Goal: Obtain resource: Download file/media

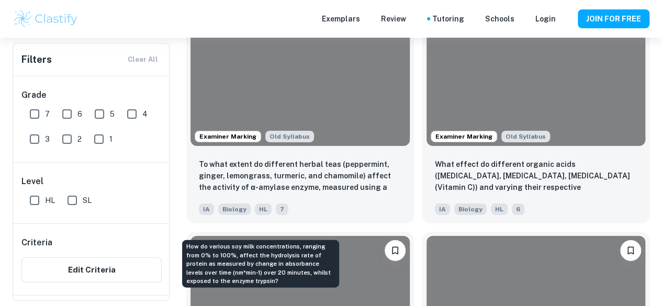
scroll to position [1659, 0]
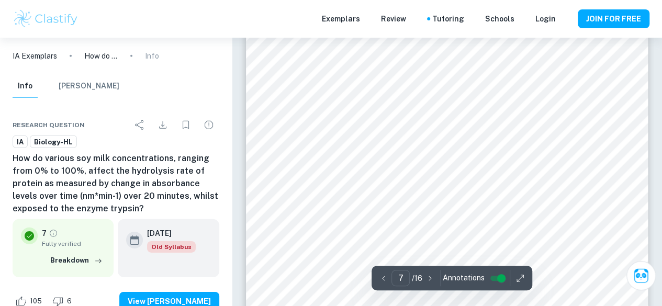
scroll to position [3494, 0]
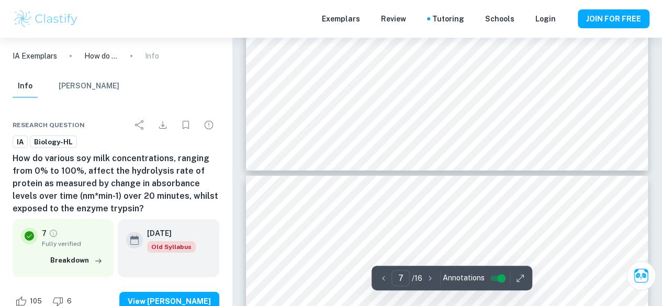
type input "8"
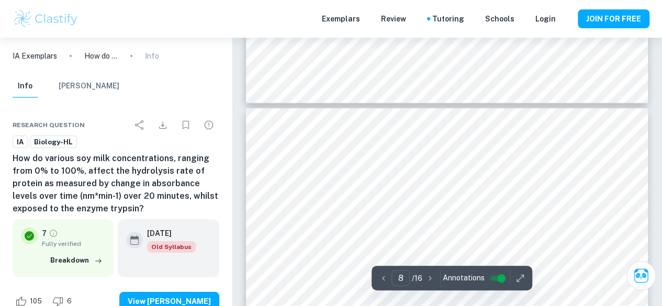
scroll to position [3745, 0]
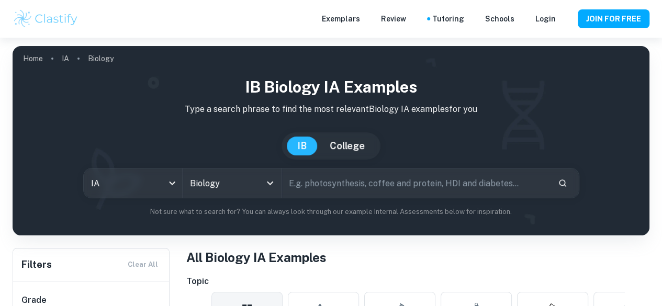
click at [382, 185] on input "text" at bounding box center [415, 182] width 268 height 29
type input "protein"
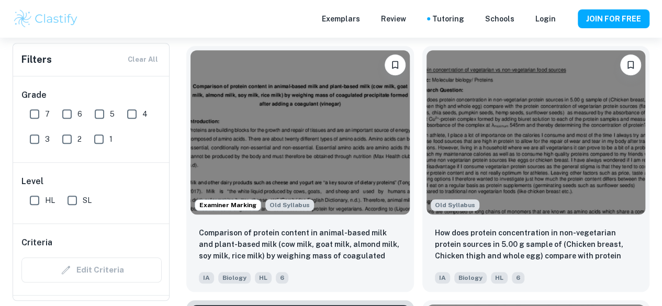
scroll to position [334, 0]
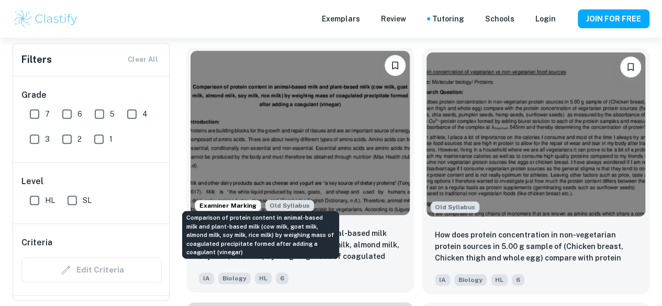
click at [302, 228] on p "Comparison of protein content in animal-based milk and plant-based milk (cow mi…" at bounding box center [300, 246] width 202 height 36
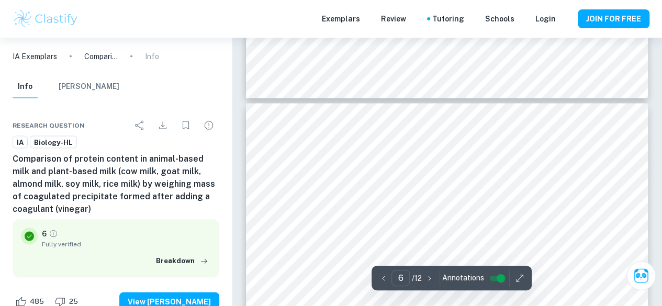
scroll to position [2945, 0]
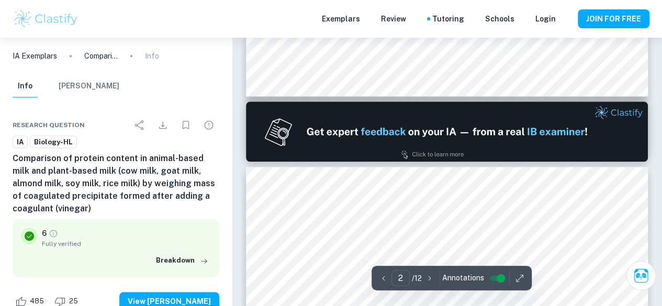
type input "1"
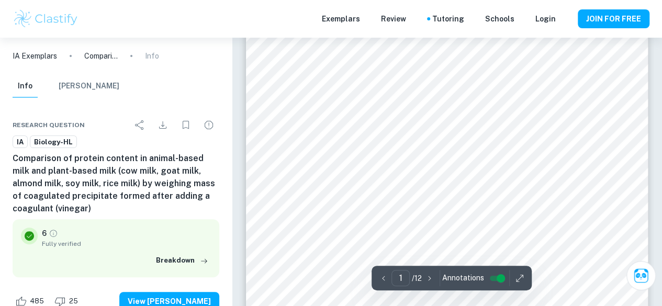
scroll to position [0, 0]
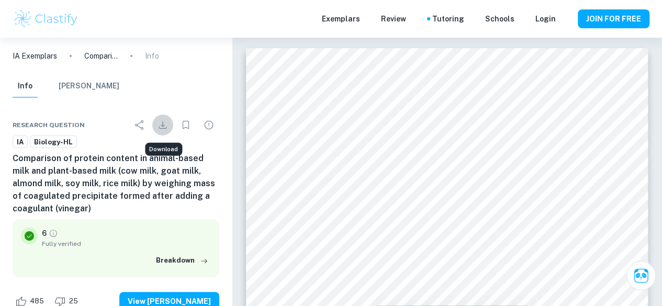
click at [164, 126] on icon "Download" at bounding box center [162, 125] width 13 height 13
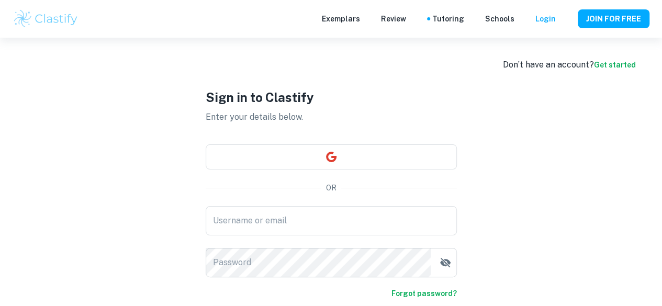
type input "jainjenissa@gmail.com"
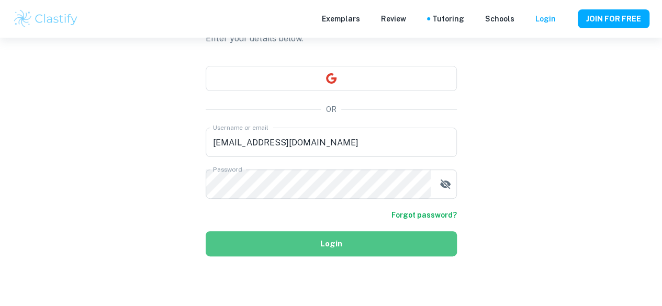
click at [294, 241] on button "Login" at bounding box center [331, 243] width 251 height 25
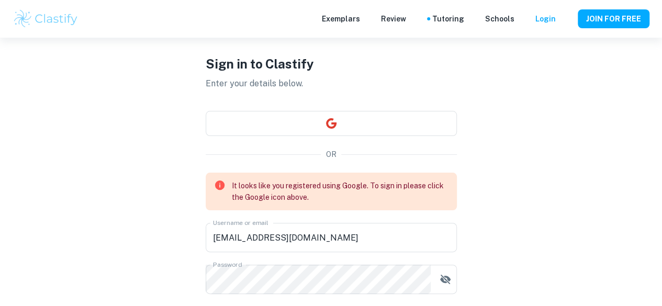
scroll to position [0, 0]
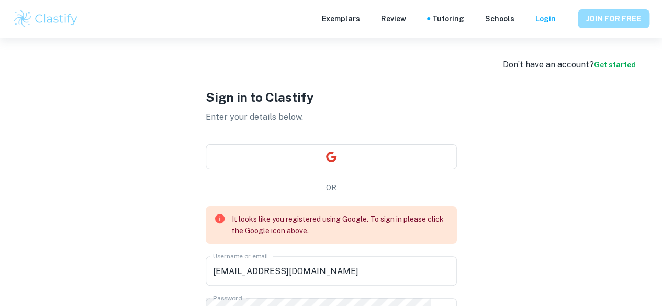
click at [598, 15] on button "JOIN FOR FREE" at bounding box center [614, 18] width 72 height 19
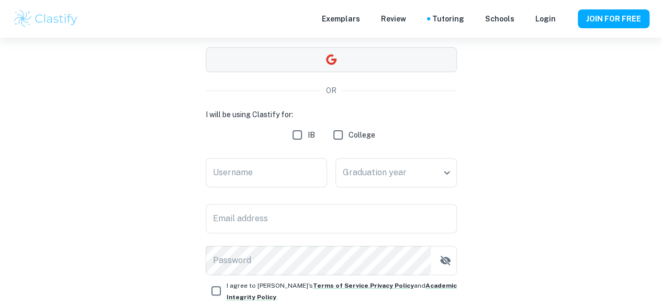
scroll to position [112, 0]
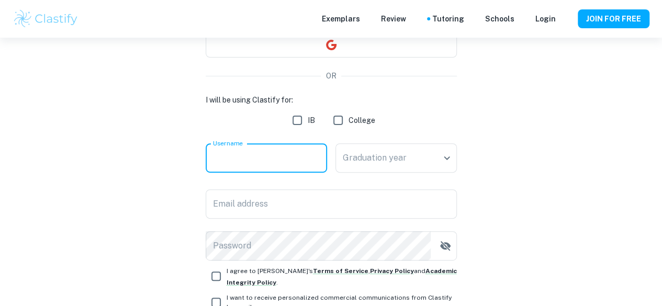
click at [260, 163] on input "Username" at bounding box center [266, 157] width 121 height 29
type input "Jenissa"
click at [379, 166] on body "We value your privacy We use cookies to enhance your browsing experience, serve…" at bounding box center [331, 79] width 662 height 306
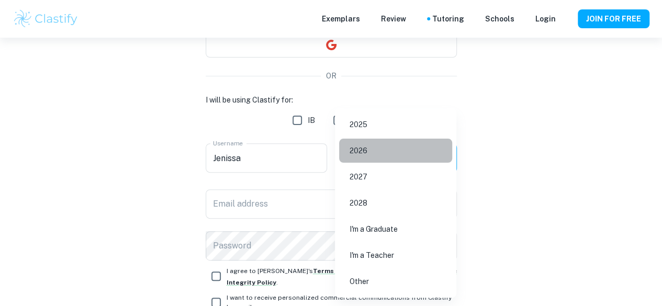
click at [380, 155] on li "2026" at bounding box center [395, 151] width 113 height 24
type input "2026"
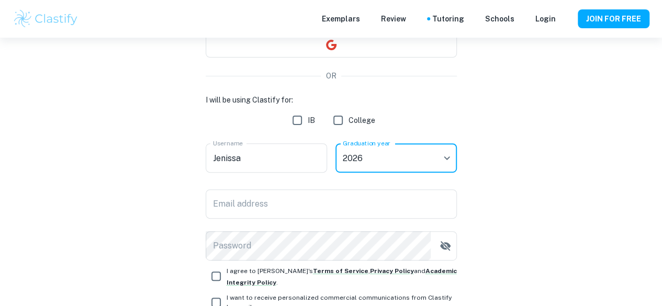
click at [303, 120] on input "IB" at bounding box center [297, 120] width 21 height 21
checkbox input "true"
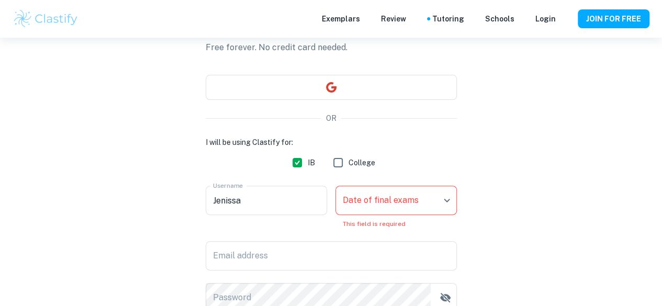
scroll to position [71, 0]
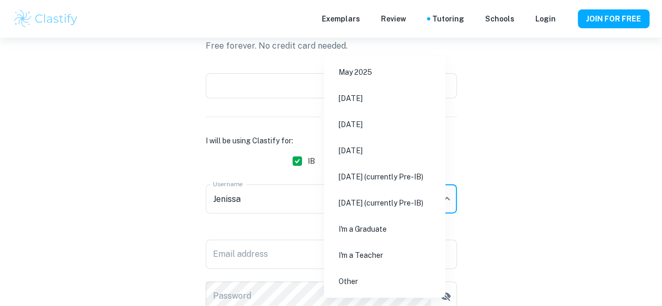
click at [369, 211] on body "We value your privacy We use cookies to enhance your browsing experience, serve…" at bounding box center [331, 120] width 662 height 306
click at [389, 149] on li "November 2026" at bounding box center [384, 151] width 113 height 24
type input "N26"
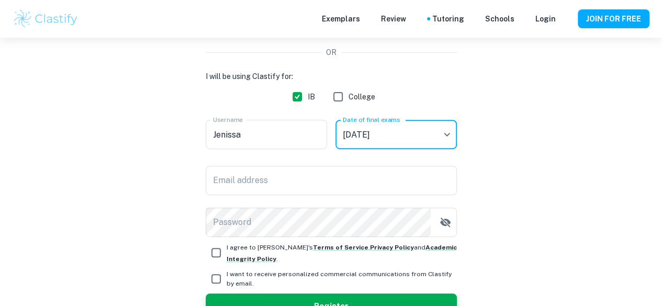
scroll to position [138, 0]
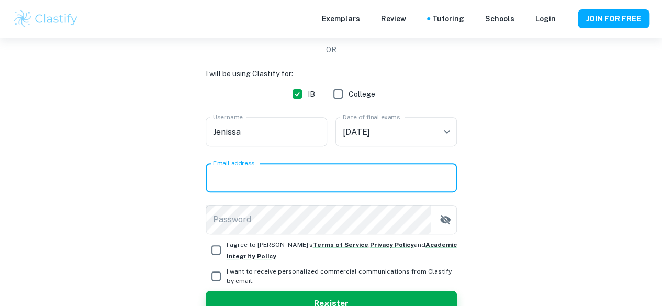
click at [326, 190] on input "Email address" at bounding box center [331, 177] width 251 height 29
type input "jainjenissa@gmail.com"
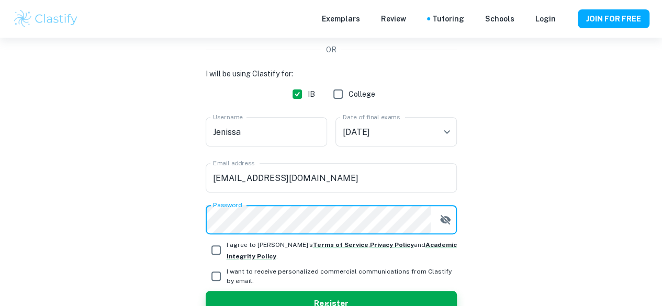
click at [217, 245] on input "I agree to Clastify's Terms of Service , Privacy Policy and Academic Integrity …" at bounding box center [216, 250] width 21 height 21
checkbox input "true"
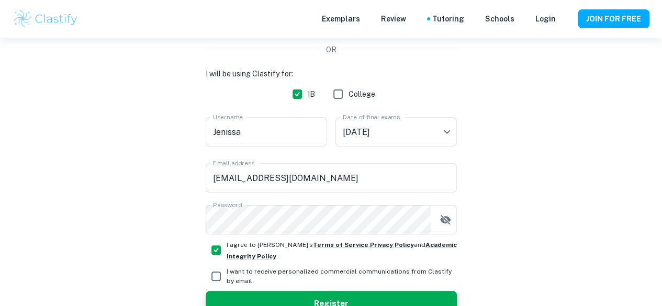
click at [215, 269] on input "I want to receive personalized commercial communications from Clastify by email." at bounding box center [216, 276] width 21 height 21
checkbox input "true"
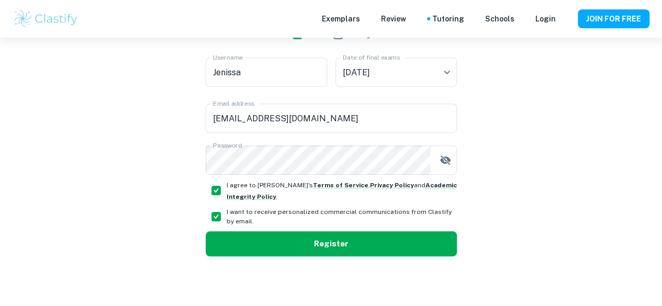
click at [277, 247] on button "Register" at bounding box center [331, 243] width 251 height 25
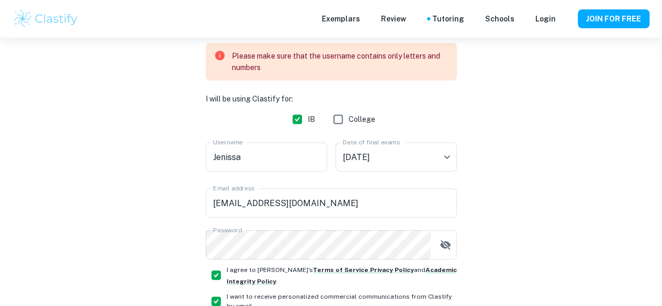
scroll to position [164, 0]
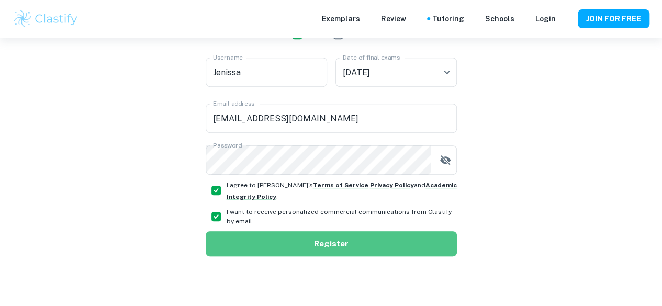
click at [277, 244] on button "Register" at bounding box center [331, 243] width 251 height 25
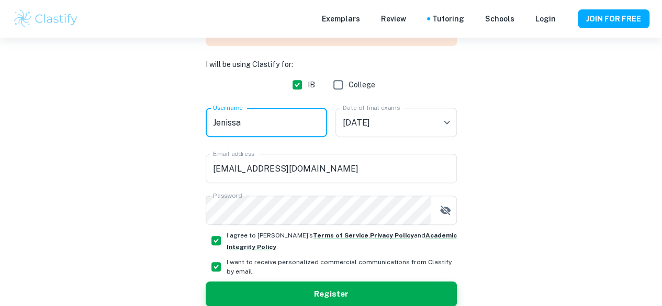
click at [254, 127] on input "Jenissa" at bounding box center [266, 122] width 121 height 29
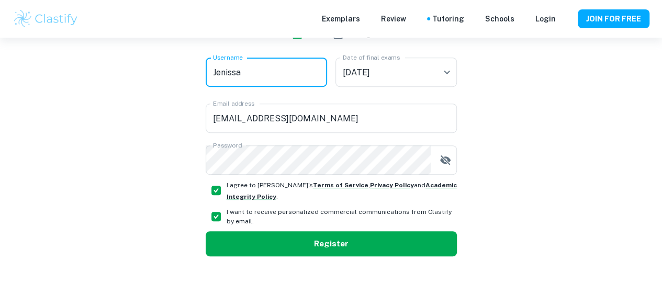
type input "Jenissa"
click at [253, 233] on button "Register" at bounding box center [331, 243] width 251 height 25
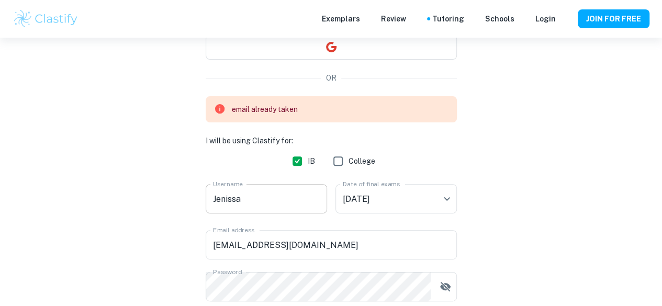
scroll to position [129, 0]
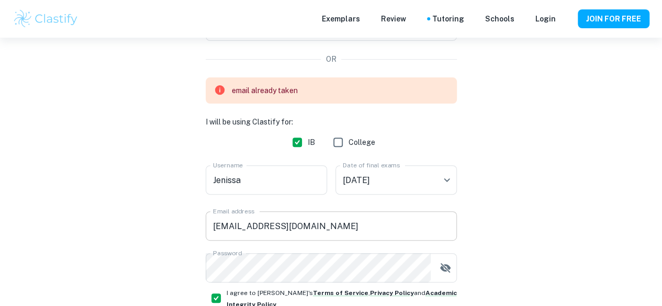
click at [303, 236] on input "jainjenissa@gmail.com" at bounding box center [331, 225] width 251 height 29
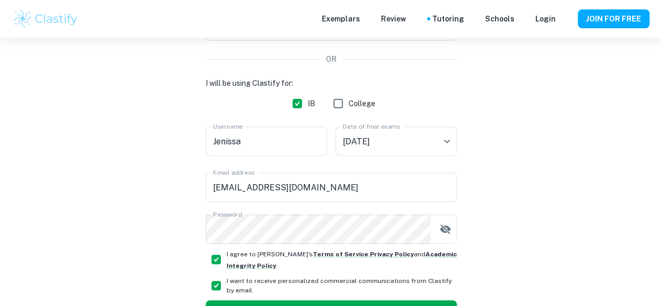
click at [500, 191] on div "Create a Clastify account Free forever. No credit card needed. OR I will be usi…" at bounding box center [331, 142] width 637 height 467
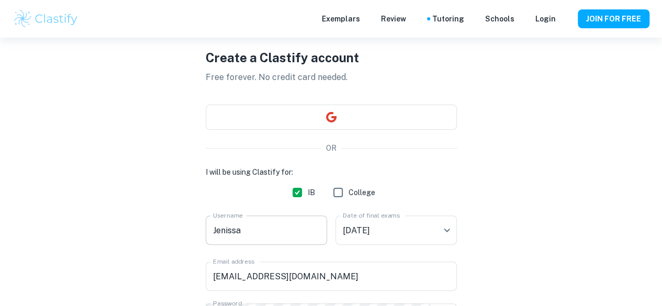
scroll to position [20, 0]
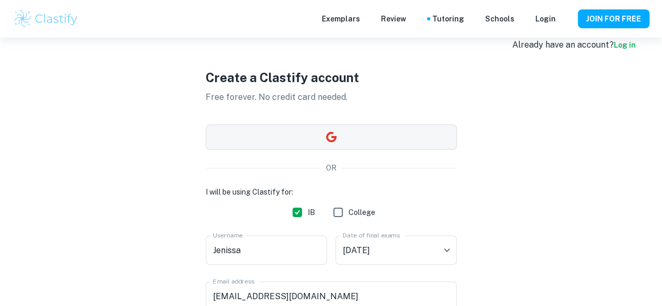
click at [321, 139] on button "button" at bounding box center [331, 137] width 251 height 25
